Goal: Find specific page/section: Find specific page/section

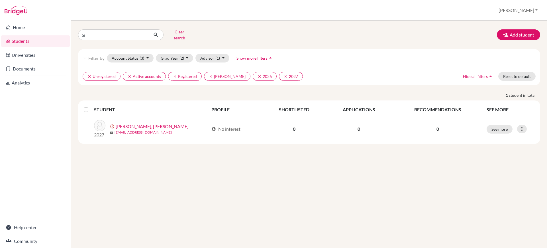
type input "S"
type input "adya"
click at [181, 32] on button "Clear search" at bounding box center [180, 34] width 32 height 15
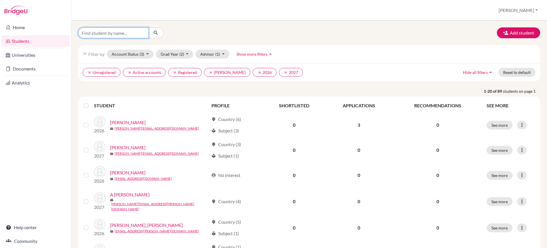
click at [118, 30] on input "Find student by name..." at bounding box center [113, 32] width 71 height 11
type input "q"
type input "[PERSON_NAME]"
click button "submit" at bounding box center [155, 32] width 15 height 11
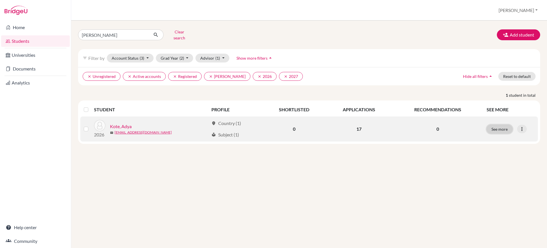
click at [501, 126] on button "See more" at bounding box center [500, 129] width 26 height 9
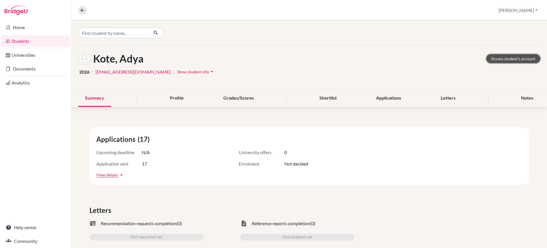
click at [506, 60] on link "Access student's account" at bounding box center [514, 58] width 54 height 9
